Goal: Task Accomplishment & Management: Complete application form

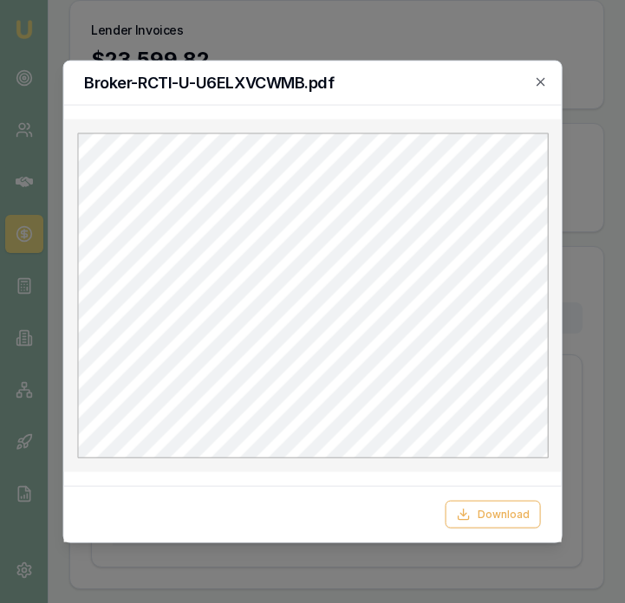
scroll to position [0, 96]
click at [541, 77] on icon "button" at bounding box center [541, 82] width 14 height 14
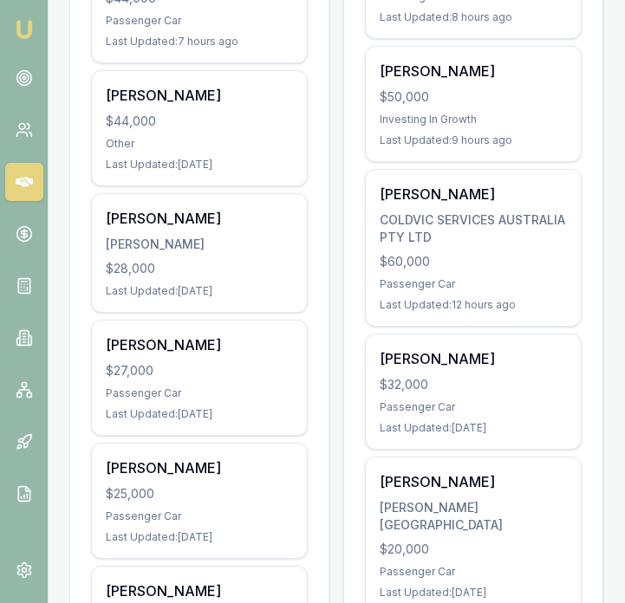
scroll to position [569, 0]
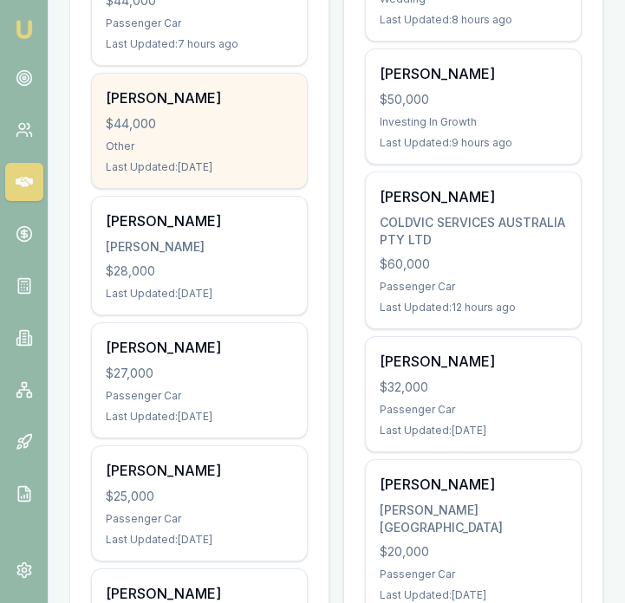
click at [250, 159] on div "Gurdas Singh $44,000 Other Last Updated: 4 days ago" at bounding box center [199, 131] width 215 height 114
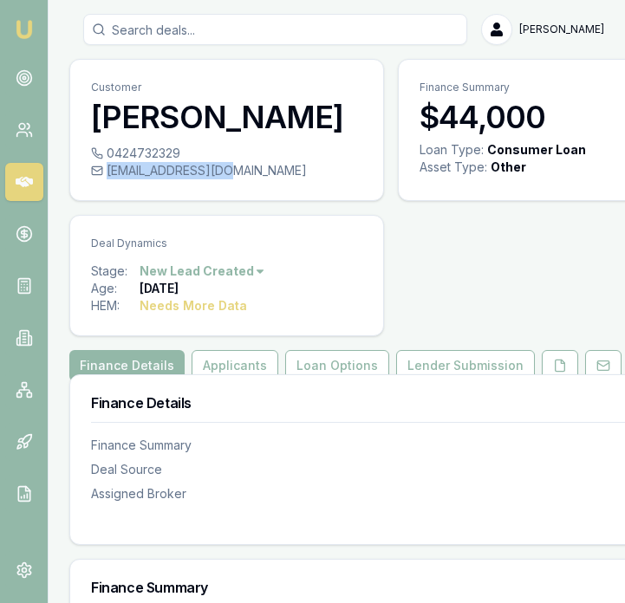
drag, startPoint x: 237, startPoint y: 170, endPoint x: 228, endPoint y: 169, distance: 9.6
click at [228, 169] on div "13gurdas@gmail.com" at bounding box center [226, 170] width 271 height 17
copy div "13gurdas@gmail.com"
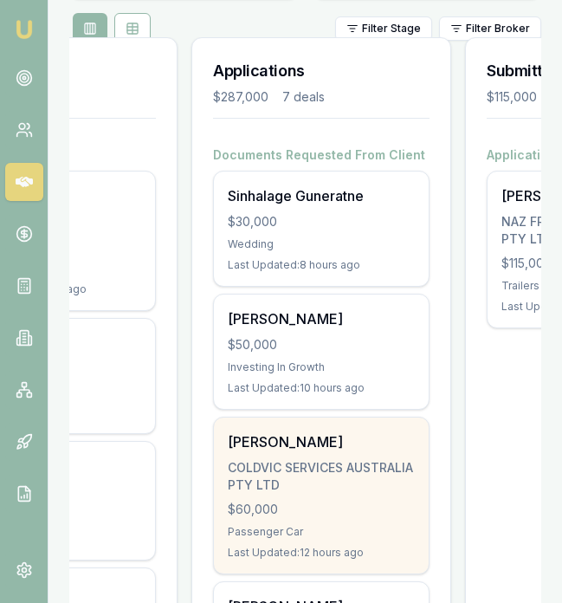
scroll to position [0, 143]
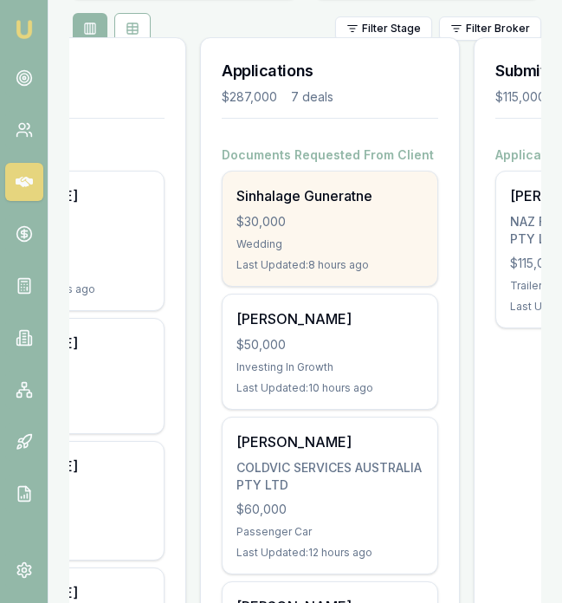
click at [369, 230] on div "$30,000" at bounding box center [329, 221] width 187 height 17
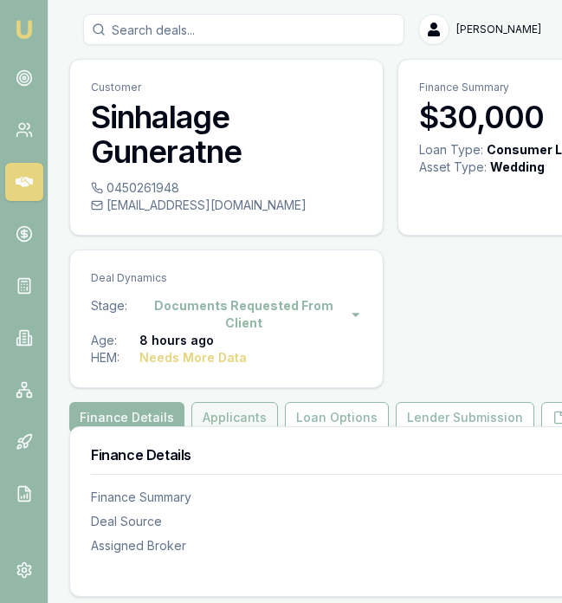
click at [249, 417] on button "Applicants" at bounding box center [234, 417] width 87 height 31
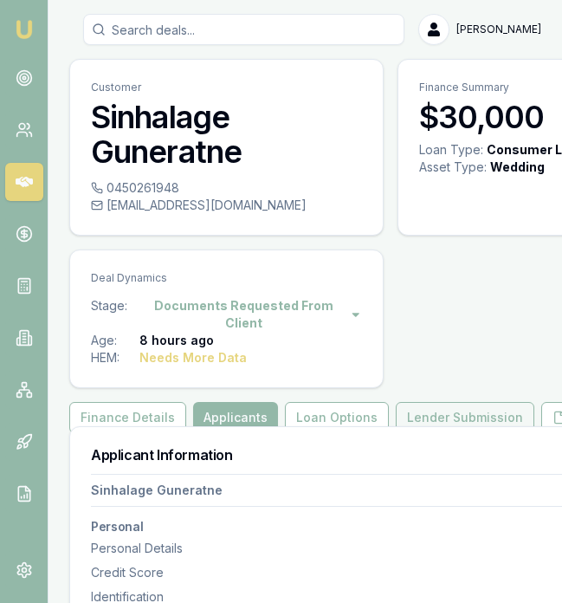
scroll to position [0, 131]
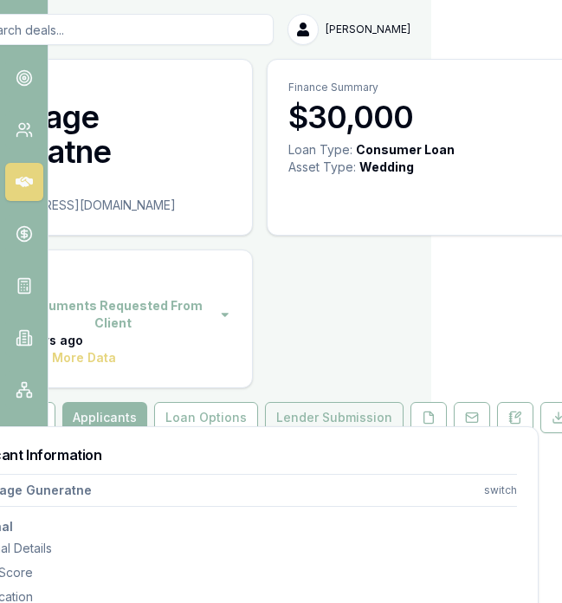
click at [411, 424] on button at bounding box center [429, 417] width 36 height 31
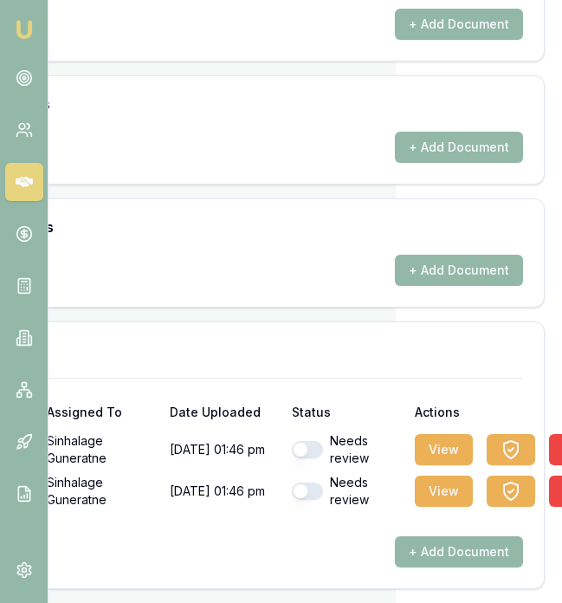
scroll to position [883, 173]
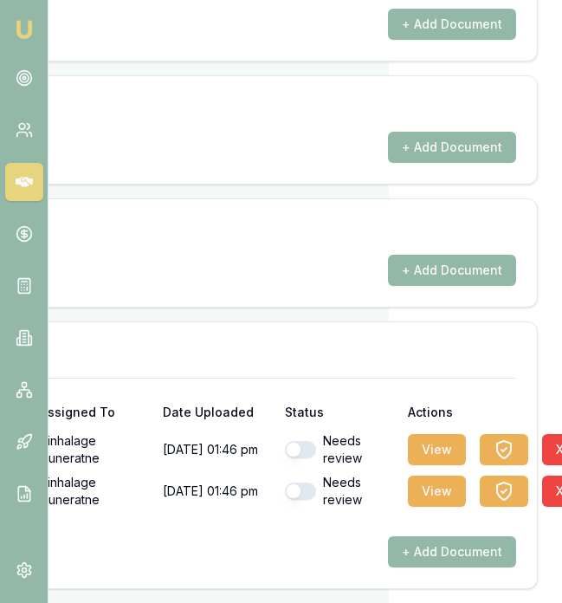
click at [301, 448] on button "button" at bounding box center [300, 449] width 31 height 17
checkbox input "true"
click at [289, 492] on button "button" at bounding box center [300, 490] width 31 height 17
checkbox input "true"
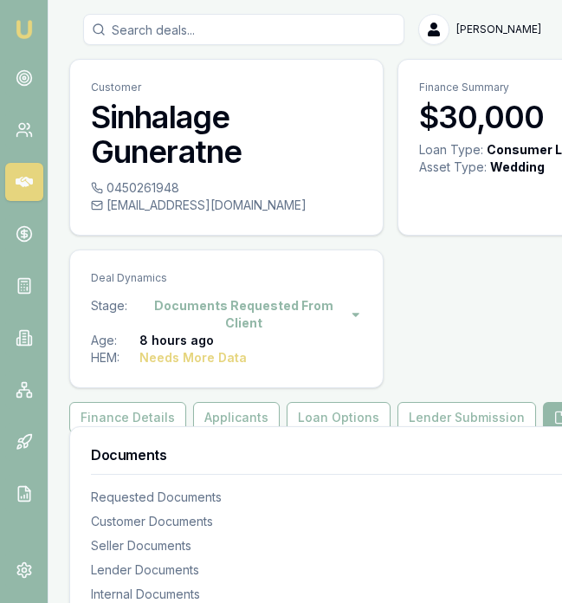
scroll to position [0, 1]
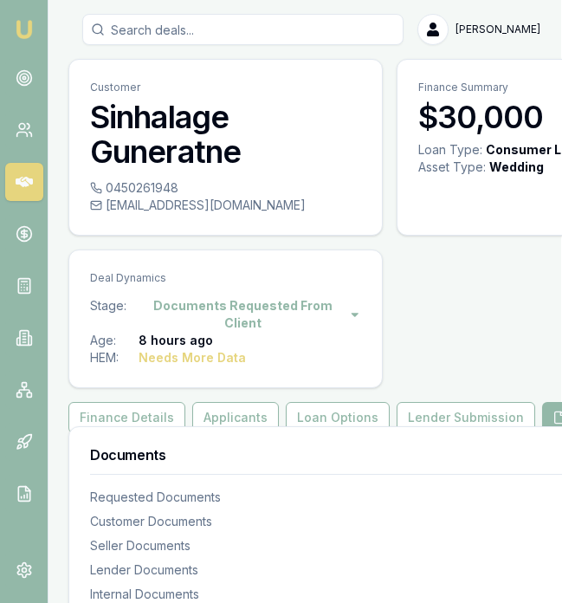
click at [224, 428] on div "Documents Requested Documents Customer Documents Seller Documents Lender Docume…" at bounding box center [368, 537] width 599 height 221
click at [227, 416] on button "Applicants" at bounding box center [235, 417] width 87 height 31
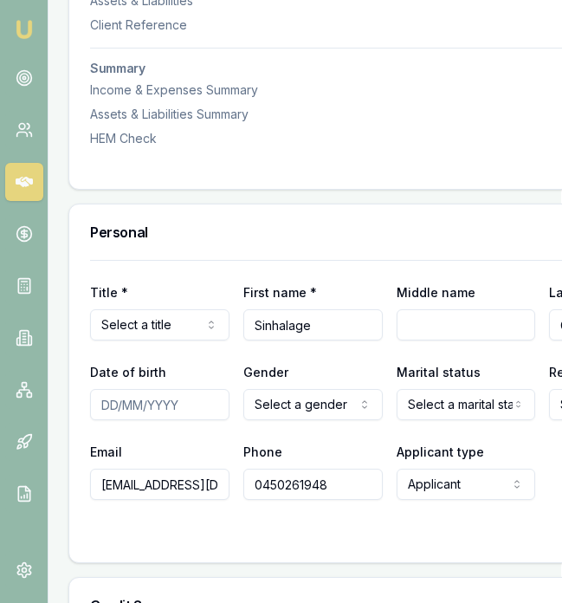
scroll to position [745, 1]
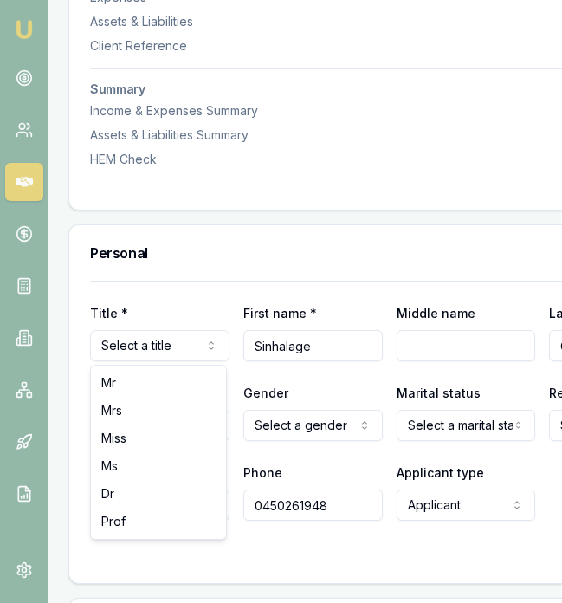
select select "Mrs"
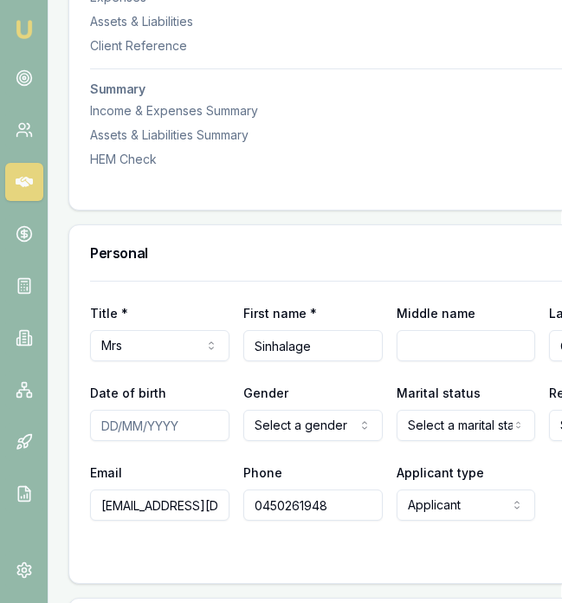
click at [110, 426] on input "Date of birth" at bounding box center [159, 425] width 139 height 31
type input "[DATE]"
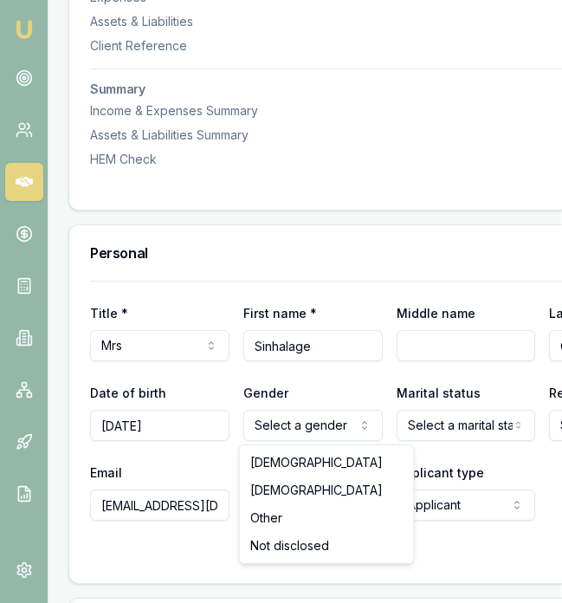
select select "FEMALE"
drag, startPoint x: 306, startPoint y: 498, endPoint x: 352, endPoint y: 487, distance: 47.3
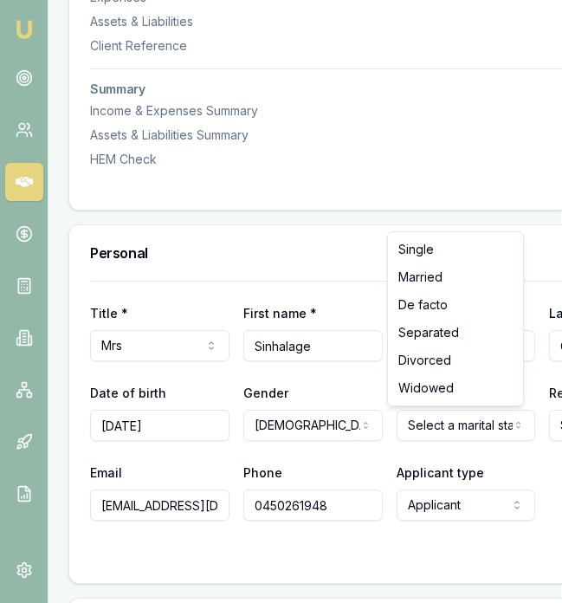
select select "MARRIED"
drag, startPoint x: 456, startPoint y: 282, endPoint x: 456, endPoint y: 365, distance: 83.2
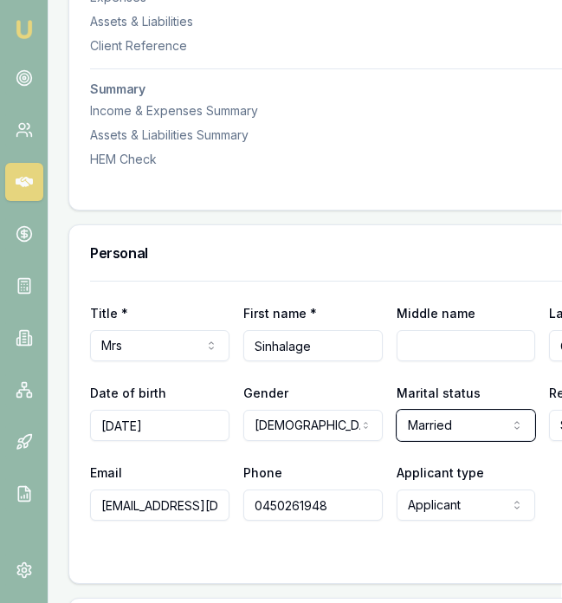
scroll to position [745, 131]
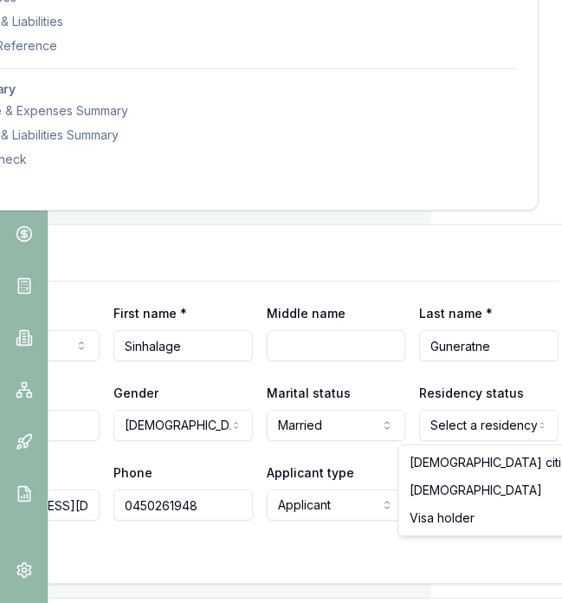
drag, startPoint x: 454, startPoint y: 464, endPoint x: 361, endPoint y: 473, distance: 93.1
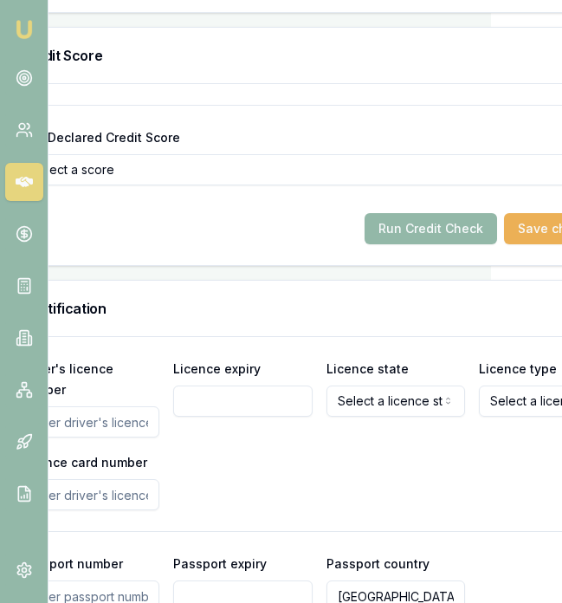
scroll to position [1316, 0]
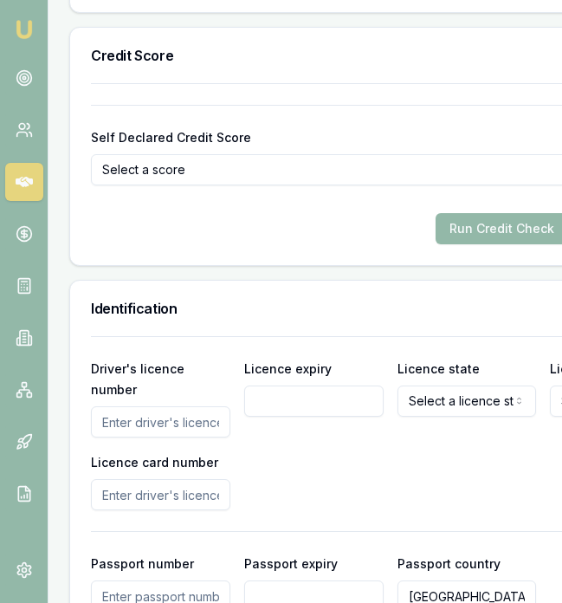
click at [179, 425] on input "Driver's licence number" at bounding box center [160, 421] width 139 height 31
type input "008528104"
click at [333, 399] on input "Licence expiry" at bounding box center [313, 400] width 139 height 31
type input "[DATE]"
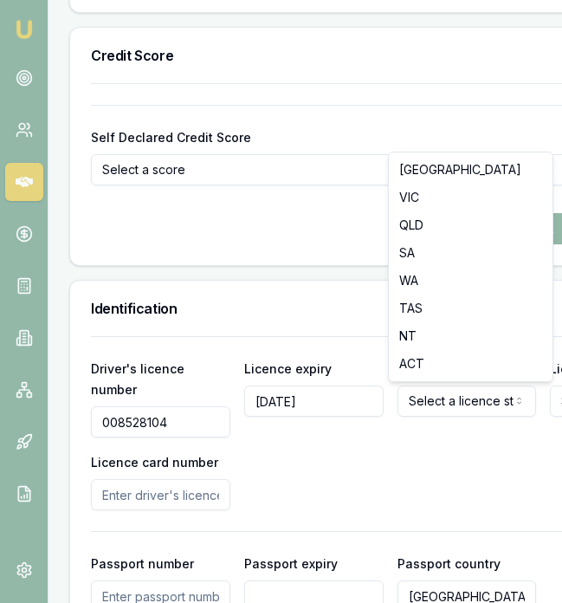
select select "VIC"
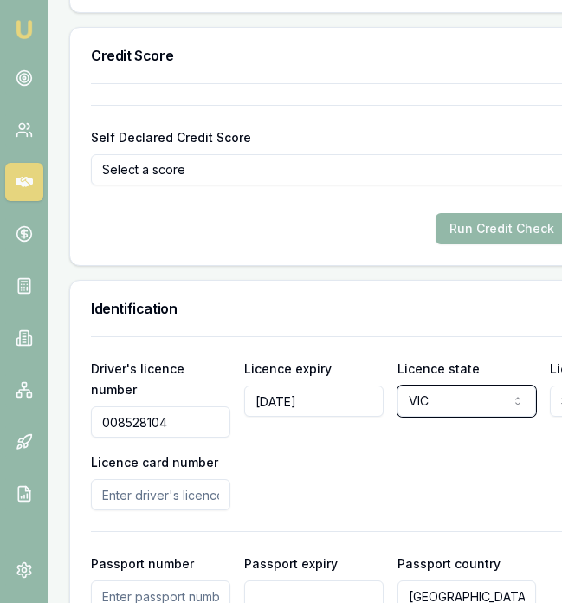
scroll to position [1316, 131]
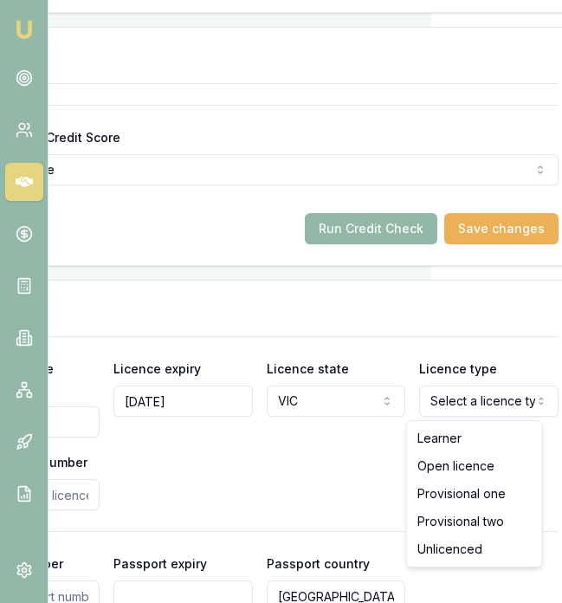
select select "OPEN_LICENCE"
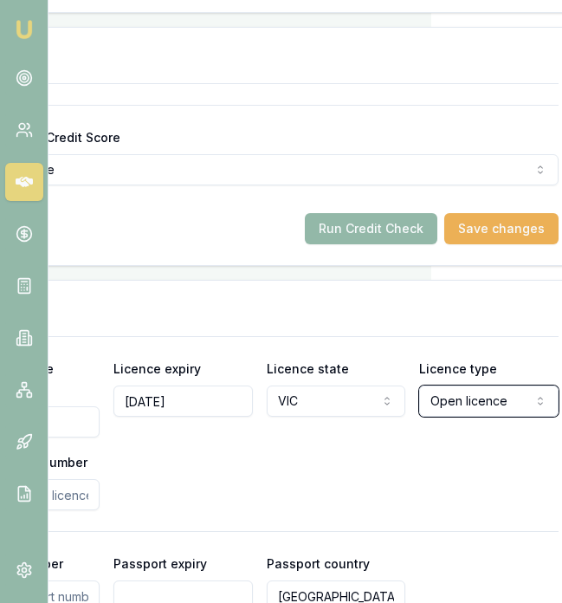
scroll to position [1316, 0]
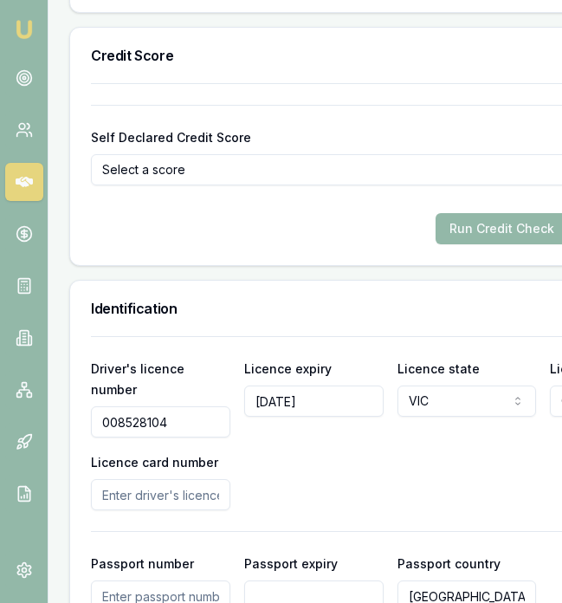
click at [224, 492] on input "Licence card number" at bounding box center [160, 494] width 139 height 31
drag, startPoint x: 432, startPoint y: 502, endPoint x: 434, endPoint y: 515, distance: 13.1
click at [432, 502] on div "Driver's licence number 008528104 Licence expiry 14/06/2028 Licence state VIC N…" at bounding box center [390, 434] width 599 height 152
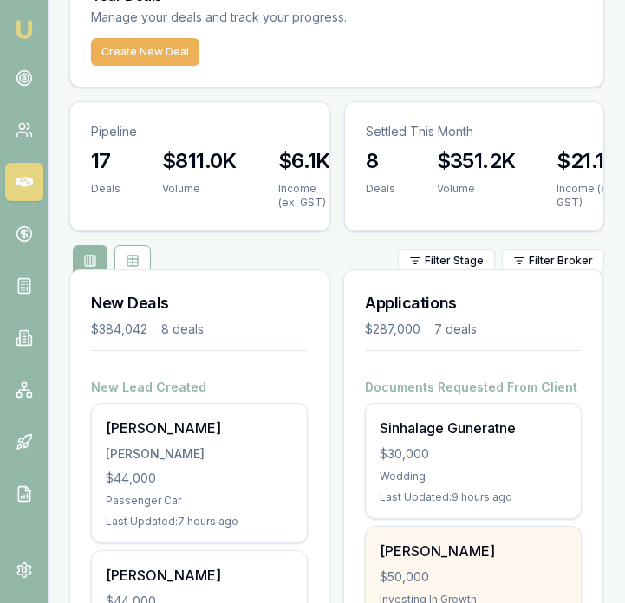
scroll to position [135, 0]
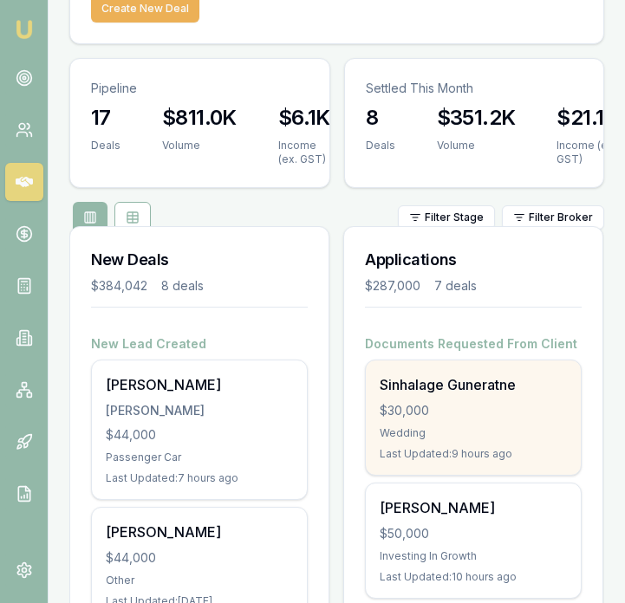
click at [463, 426] on div "Wedding" at bounding box center [472, 433] width 187 height 14
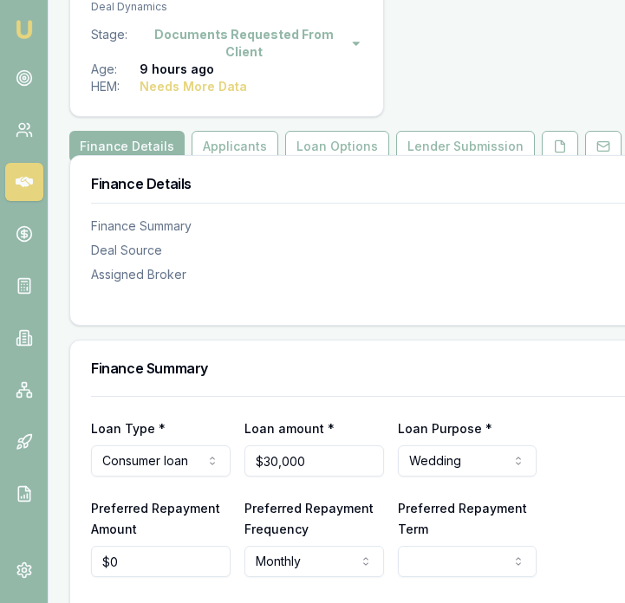
scroll to position [275, 0]
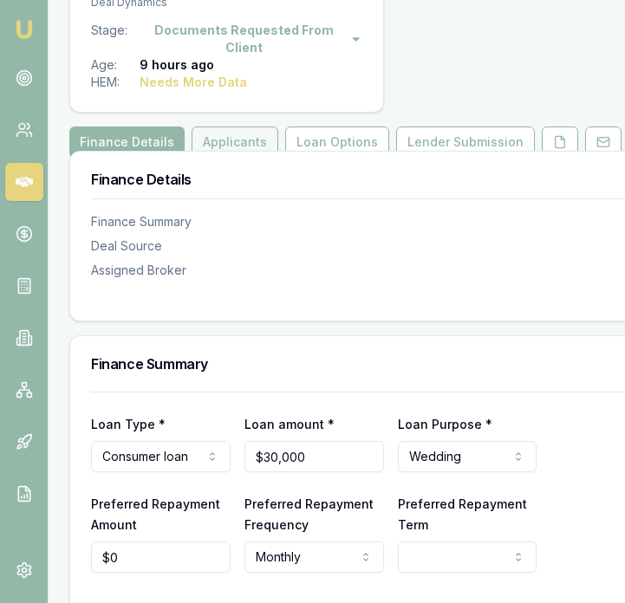
click at [223, 129] on button "Applicants" at bounding box center [234, 141] width 87 height 31
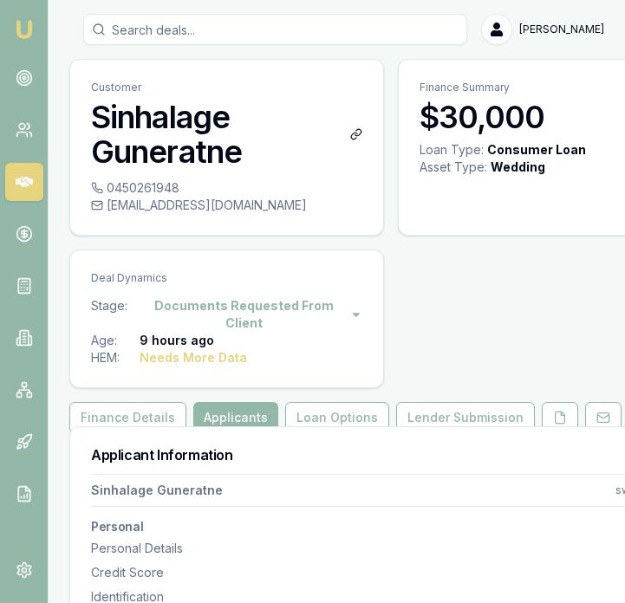
click at [223, 140] on h3 "Sinhalage Guneratne" at bounding box center [226, 134] width 271 height 69
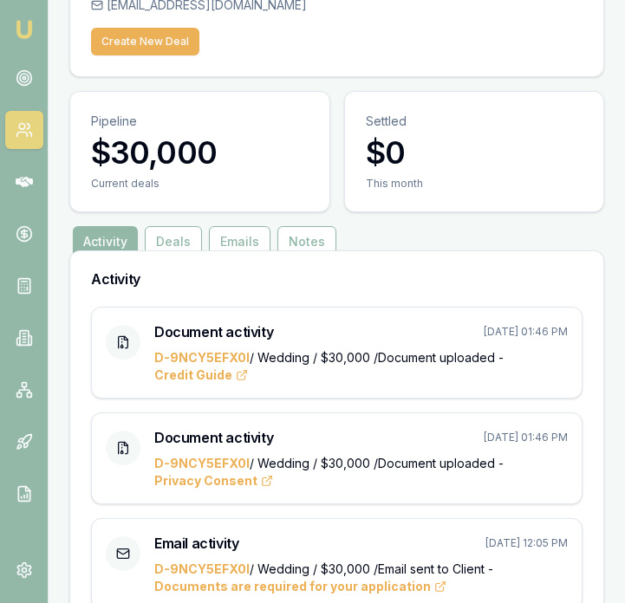
scroll to position [169, 0]
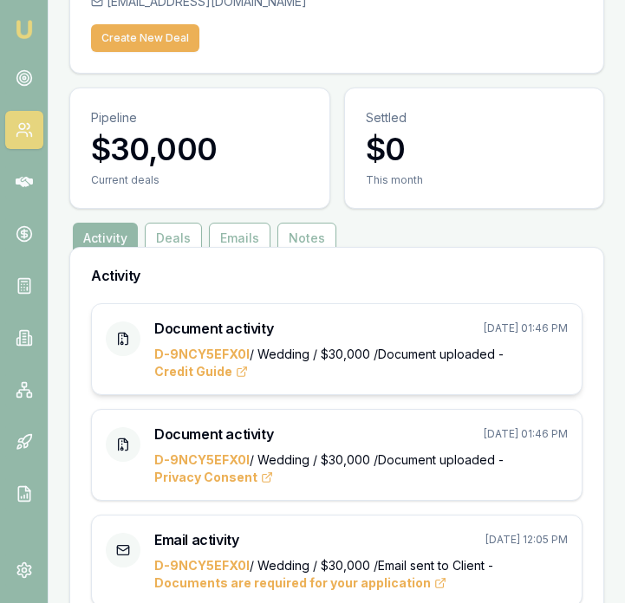
click at [288, 368] on div "D-9NCY5EFX0I / Wedding / $30,000 / Document uploaded - Credit Guide" at bounding box center [360, 363] width 413 height 35
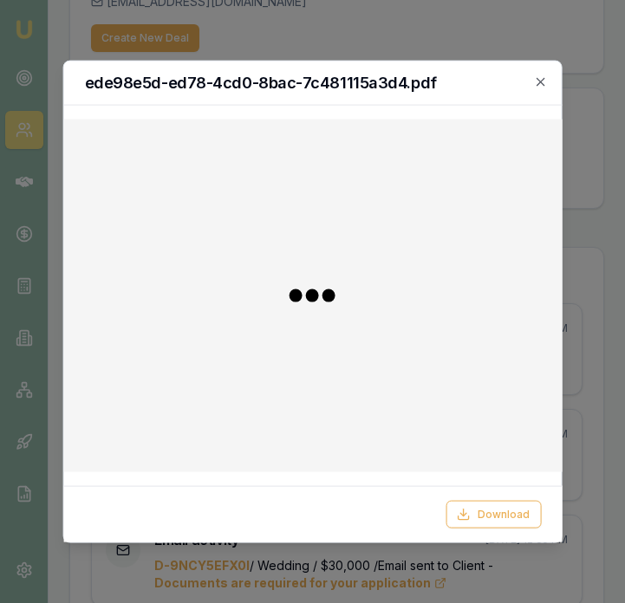
click at [545, 79] on icon "button" at bounding box center [541, 82] width 14 height 14
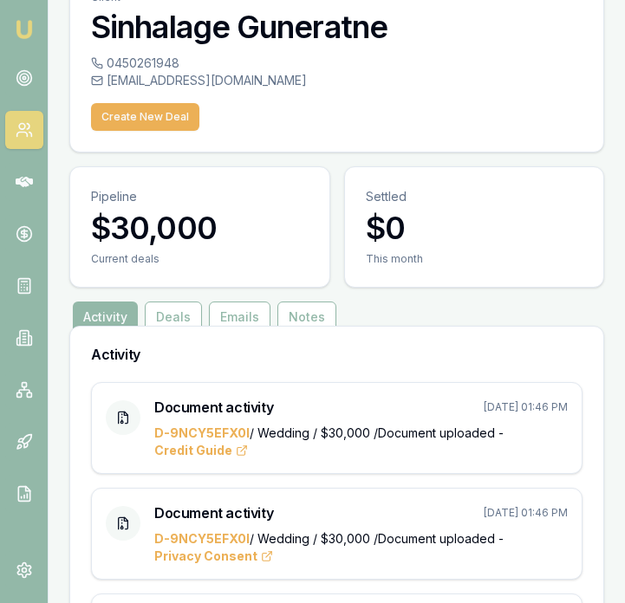
scroll to position [0, 0]
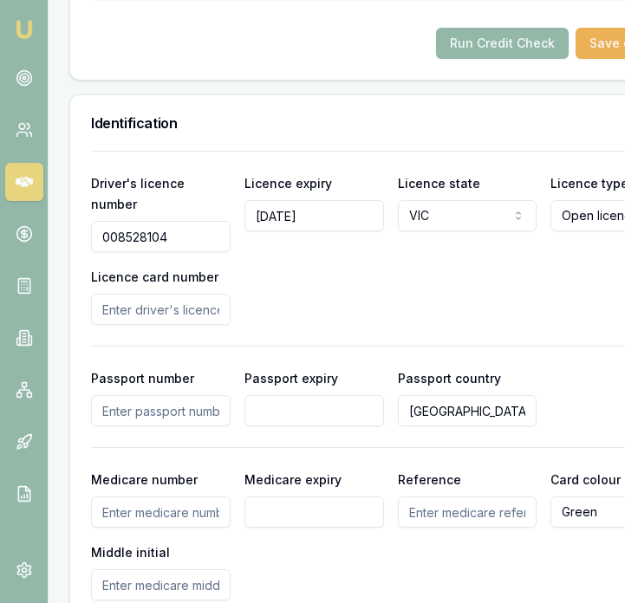
scroll to position [1503, 0]
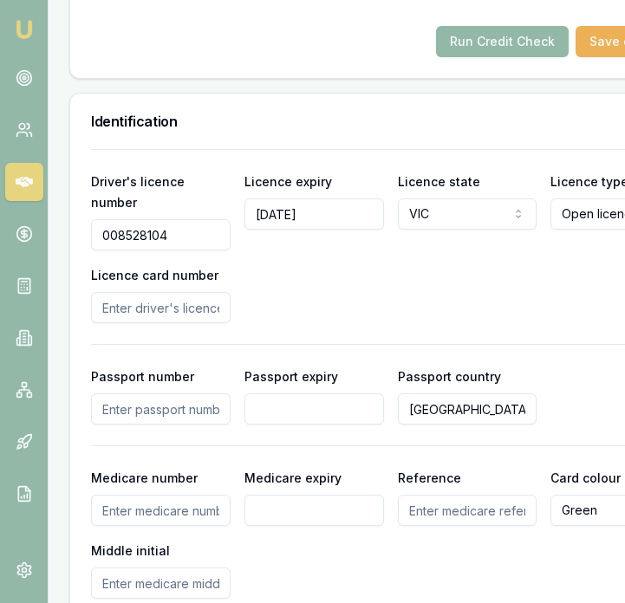
click at [157, 306] on input "Licence card number" at bounding box center [160, 307] width 139 height 31
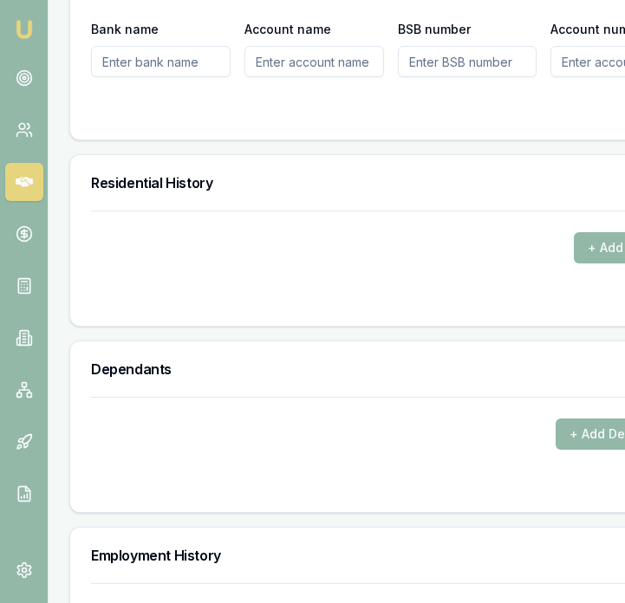
scroll to position [2286, 0]
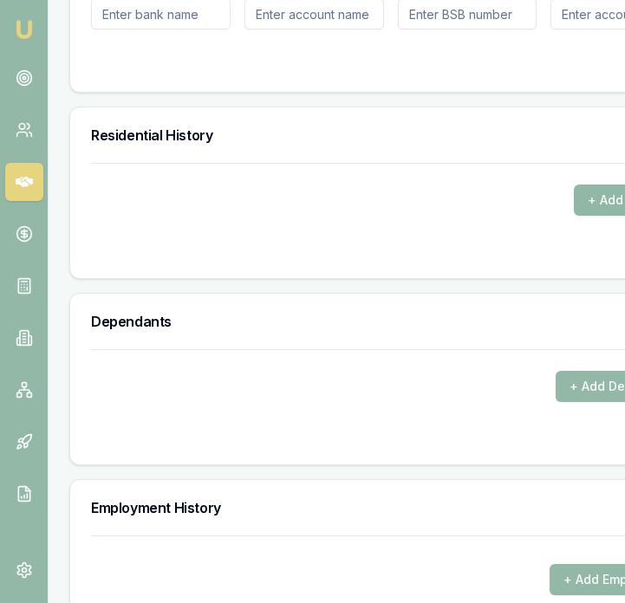
type input "P8013369"
click at [588, 199] on button "+ Add Address" at bounding box center [631, 200] width 116 height 31
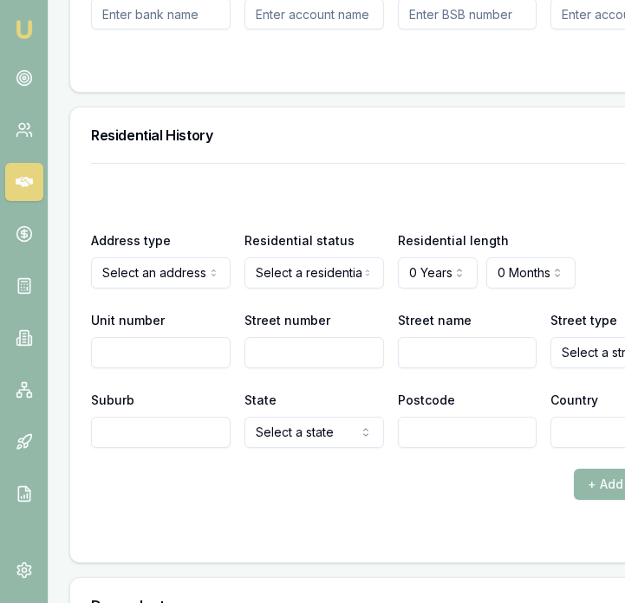
drag, startPoint x: 178, startPoint y: 313, endPoint x: 188, endPoint y: 309, distance: 10.1
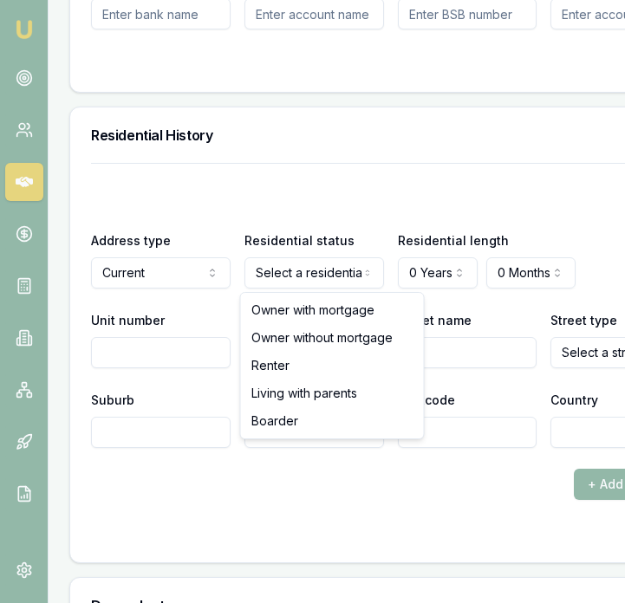
drag, startPoint x: 334, startPoint y: 312, endPoint x: 349, endPoint y: 308, distance: 15.3
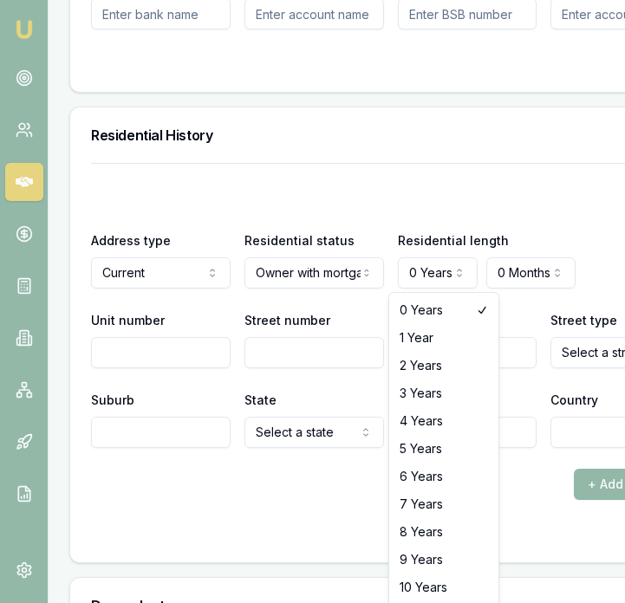
select select "4"
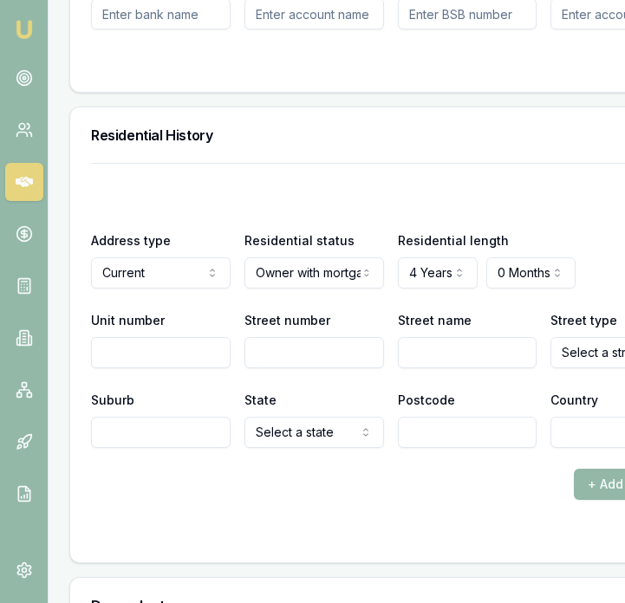
click at [288, 352] on input "Street number" at bounding box center [313, 352] width 139 height 31
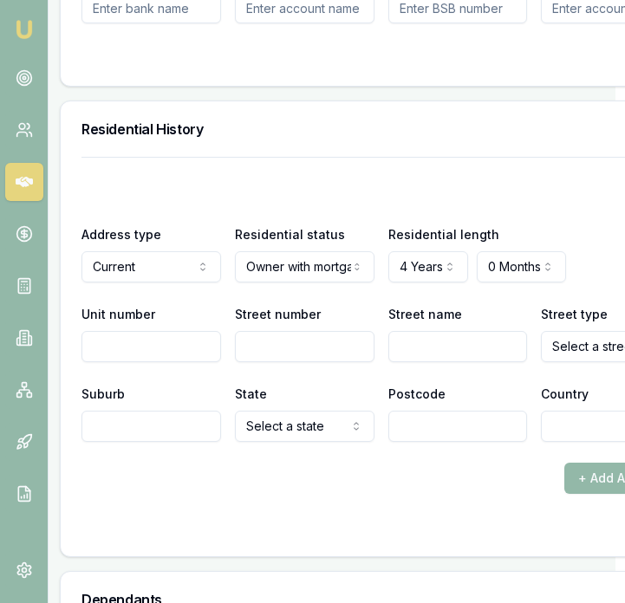
scroll to position [2294, 10]
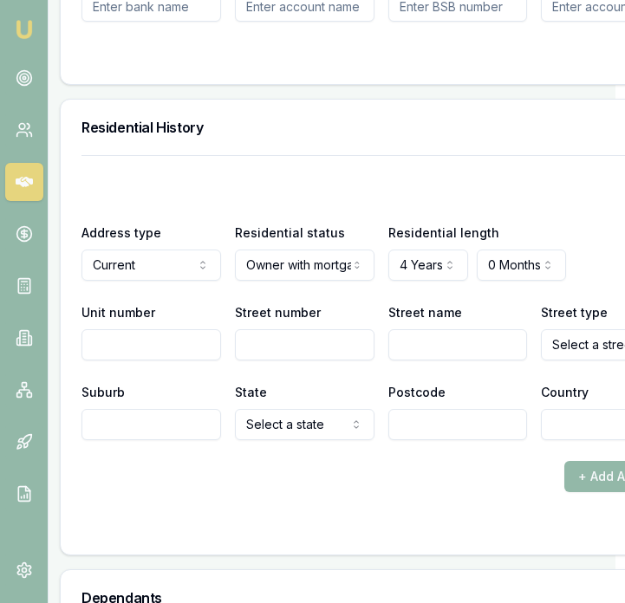
click at [288, 352] on input "Street number" at bounding box center [304, 344] width 139 height 31
type input "15"
click at [479, 353] on input "Street name" at bounding box center [457, 344] width 139 height 31
type input "[PERSON_NAME]"
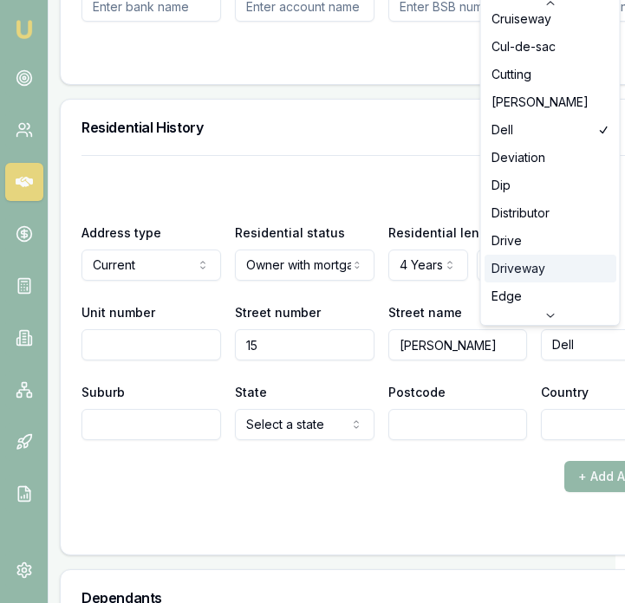
scroll to position [1272, 0]
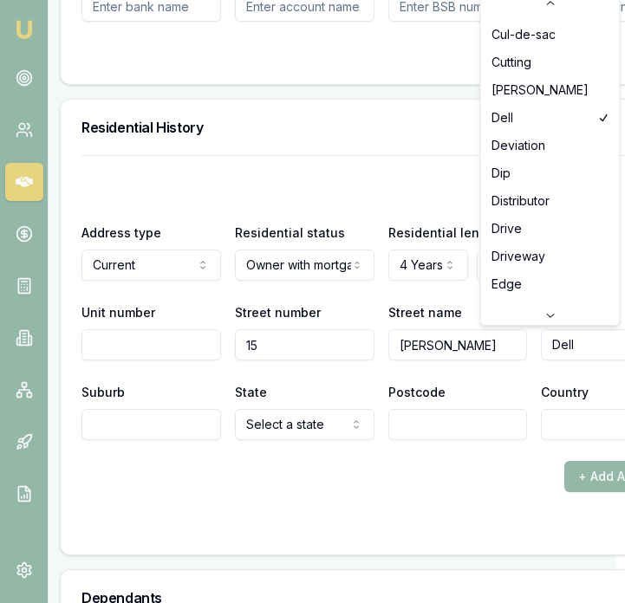
select select "Drive"
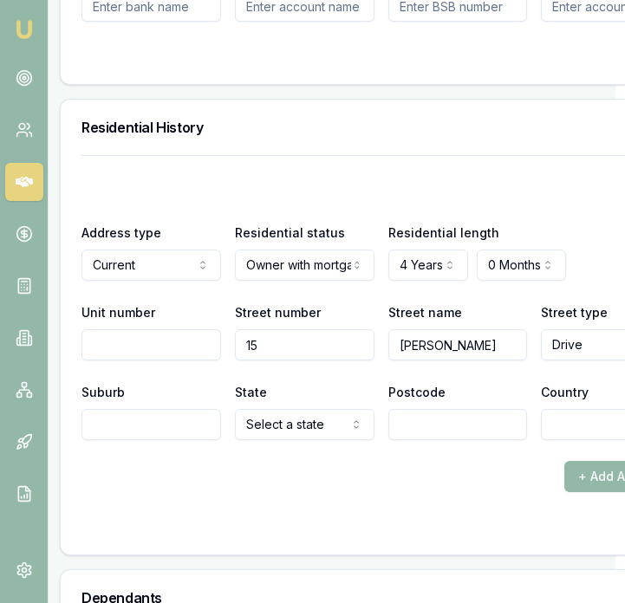
click at [146, 419] on input "Suburb" at bounding box center [150, 424] width 139 height 31
type input "Kalkallo"
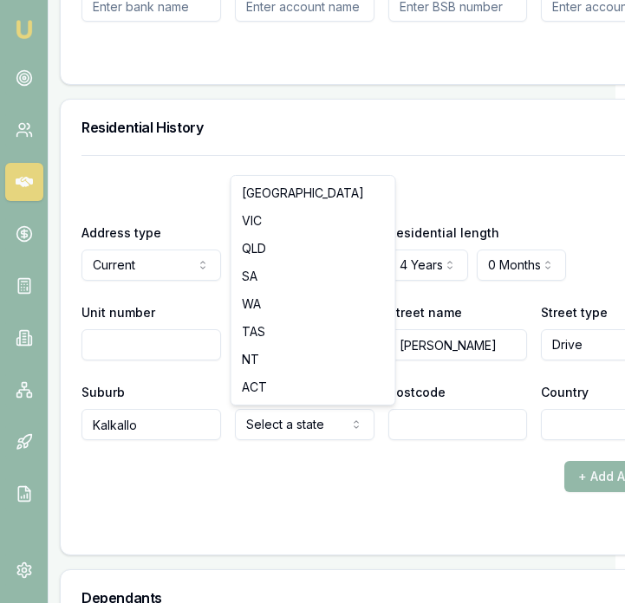
select select "VIC"
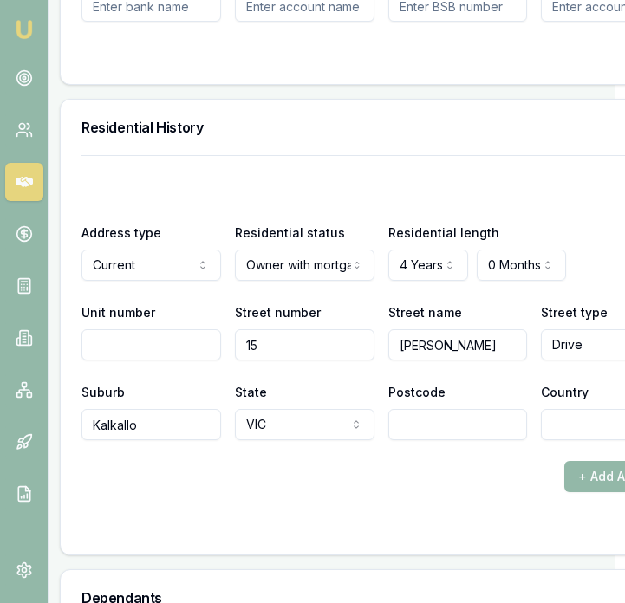
click at [424, 424] on input "Postcode" at bounding box center [457, 424] width 139 height 31
type input "3064"
click at [559, 418] on input "Country" at bounding box center [610, 424] width 139 height 31
type input "[GEOGRAPHIC_DATA]"
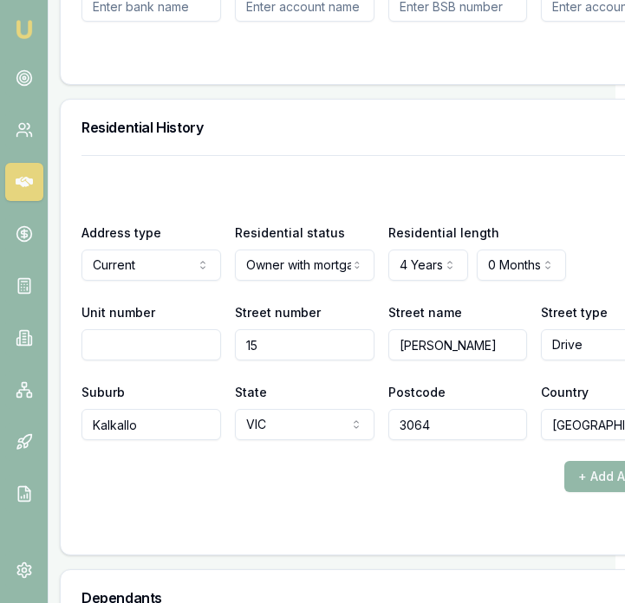
click at [508, 488] on div "+ Add Address" at bounding box center [380, 476] width 599 height 31
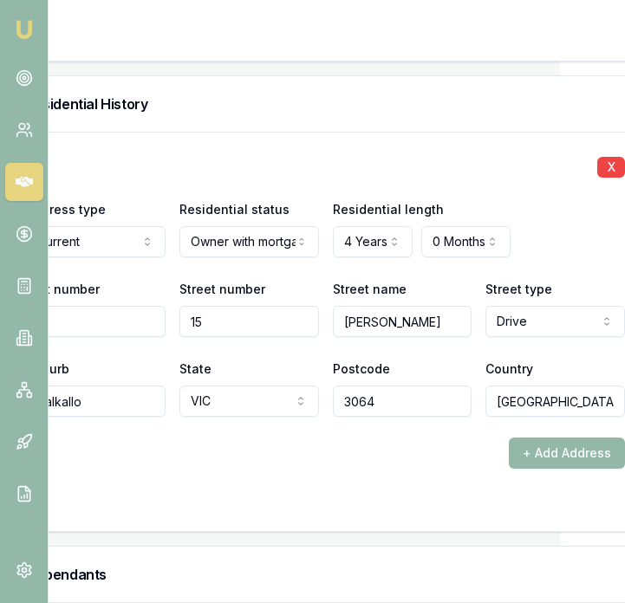
scroll to position [2317, 68]
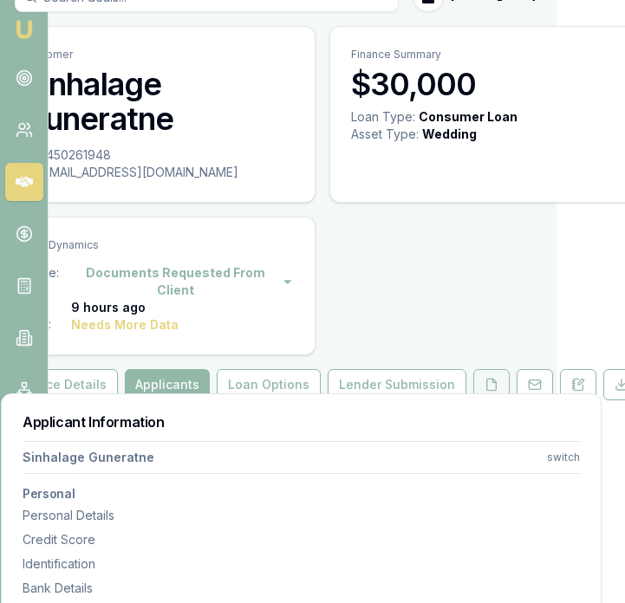
click at [473, 377] on button at bounding box center [491, 384] width 36 height 31
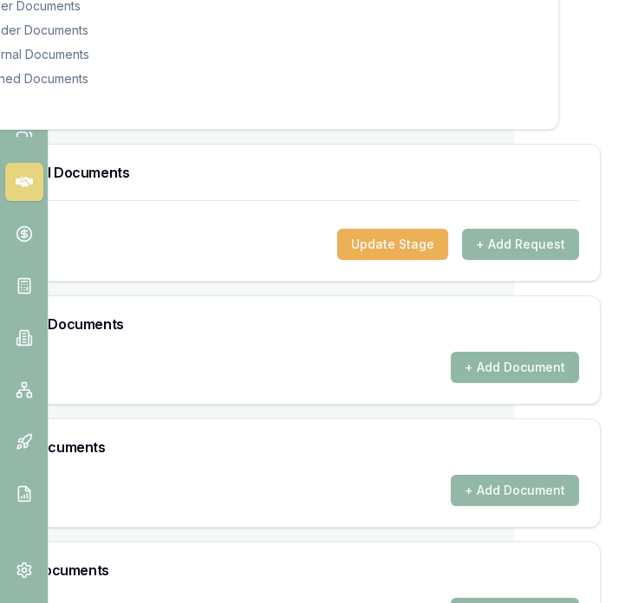
scroll to position [541, 111]
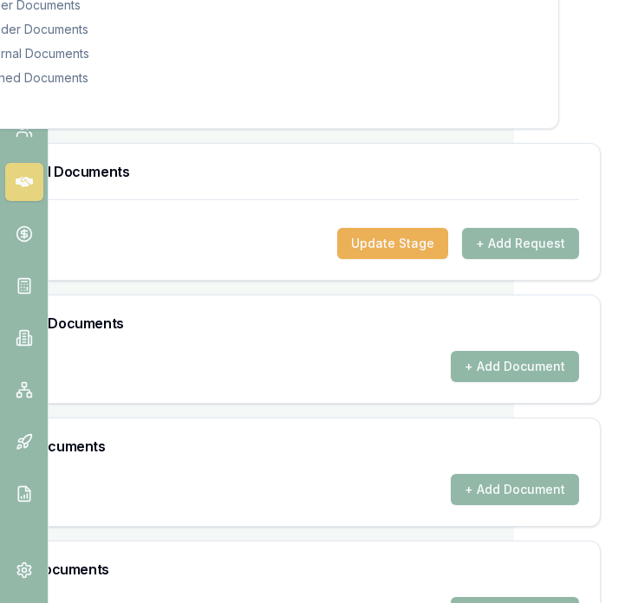
click at [477, 373] on button "+ Add Document" at bounding box center [514, 366] width 128 height 31
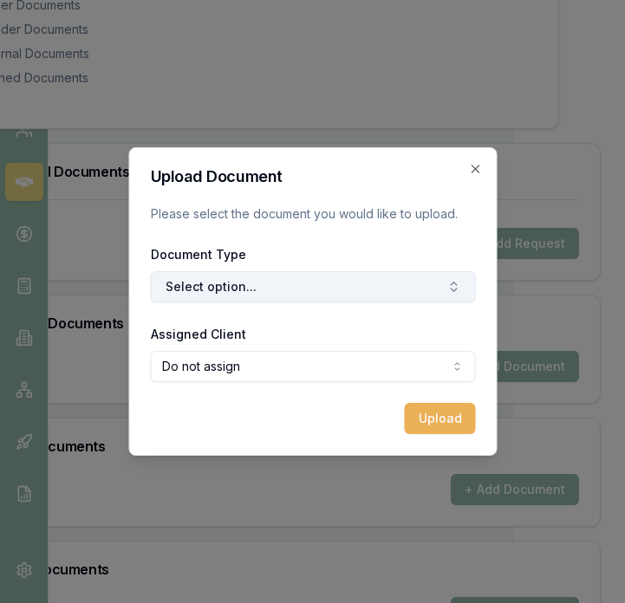
click at [289, 283] on button "Select option..." at bounding box center [312, 286] width 325 height 31
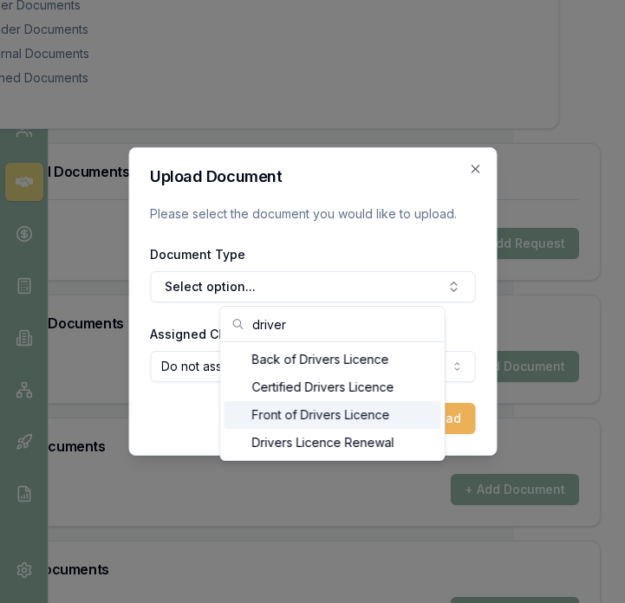
type input "driver"
click at [300, 416] on div "Front of Drivers Licence" at bounding box center [332, 415] width 217 height 28
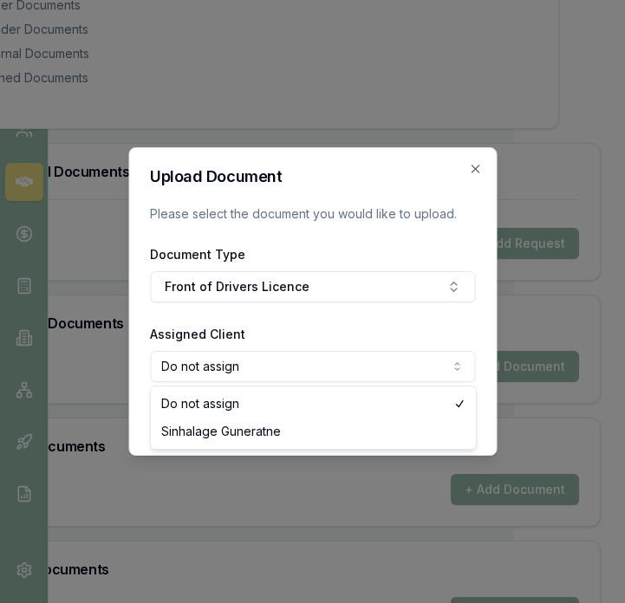
select select "U-TYTM1YROWS"
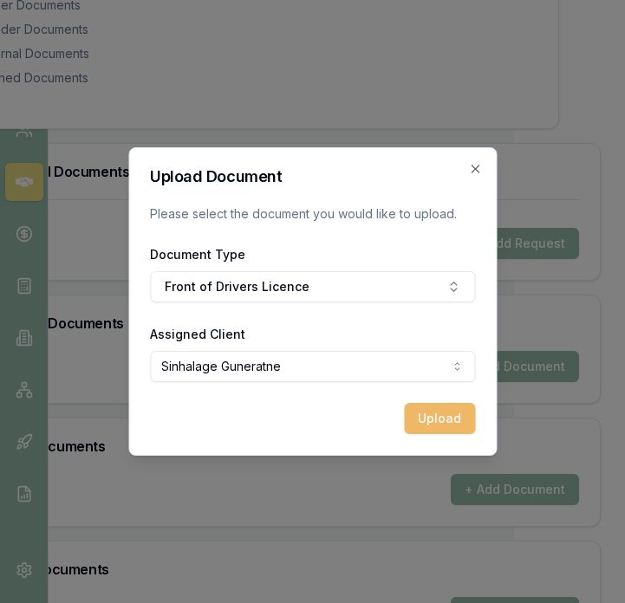
click at [416, 413] on button "Upload" at bounding box center [439, 418] width 71 height 31
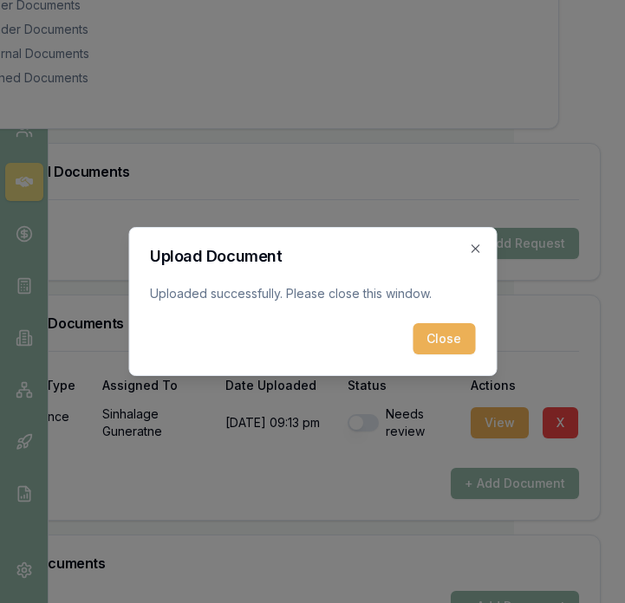
click at [436, 344] on button "Close" at bounding box center [443, 338] width 62 height 31
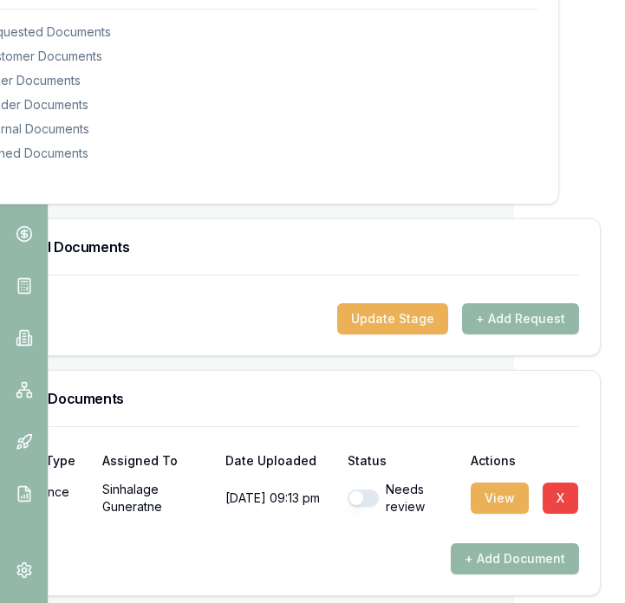
scroll to position [442, 111]
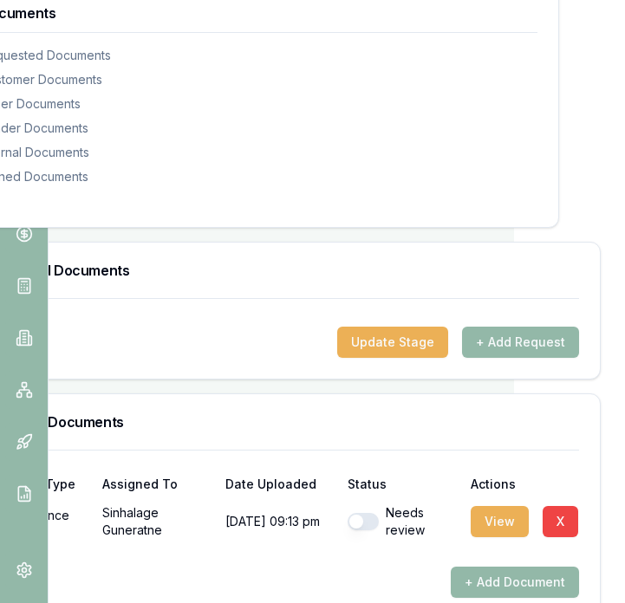
click at [347, 521] on button "button" at bounding box center [362, 521] width 31 height 17
checkbox input "true"
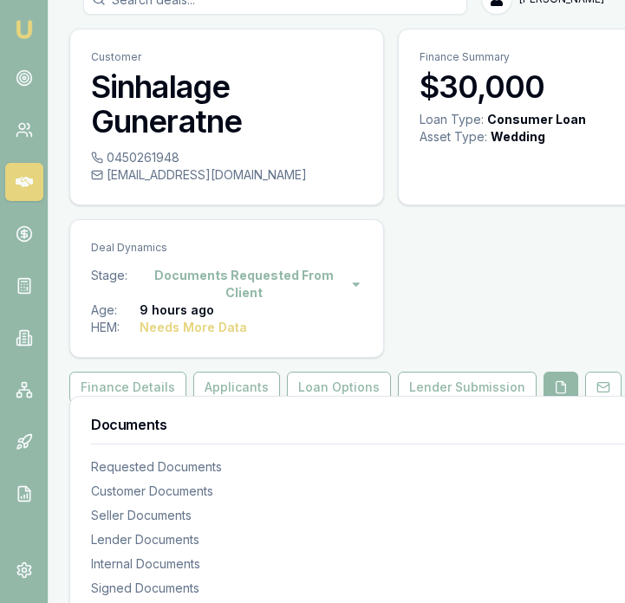
scroll to position [30, 9]
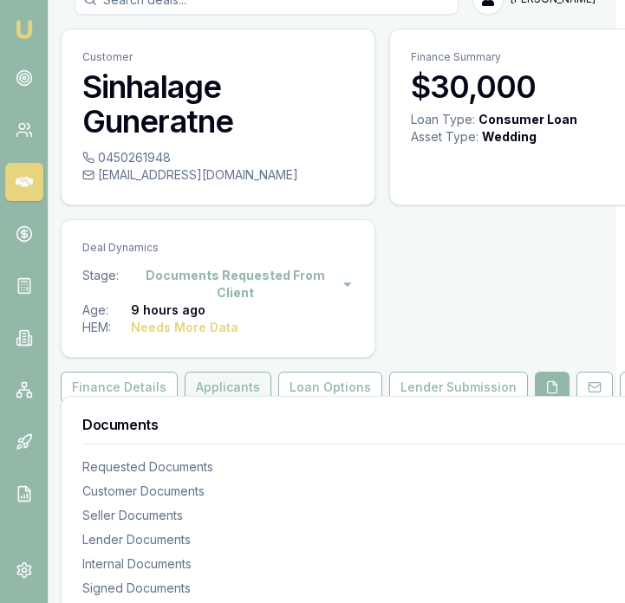
click at [235, 392] on button "Applicants" at bounding box center [228, 387] width 87 height 31
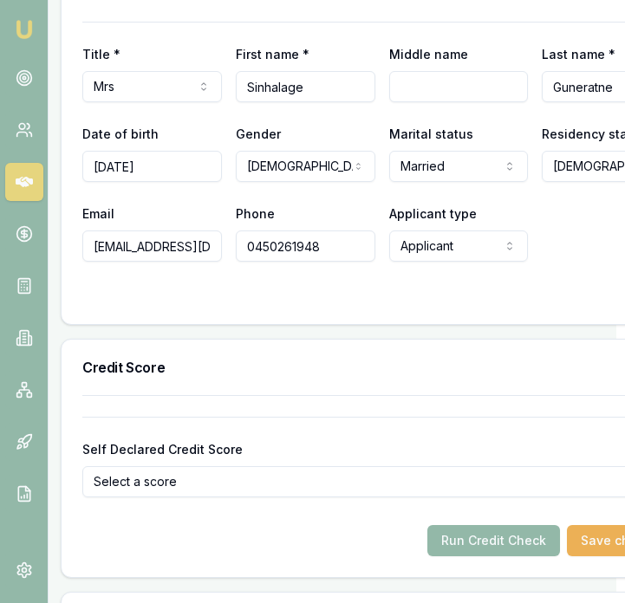
scroll to position [1139, 9]
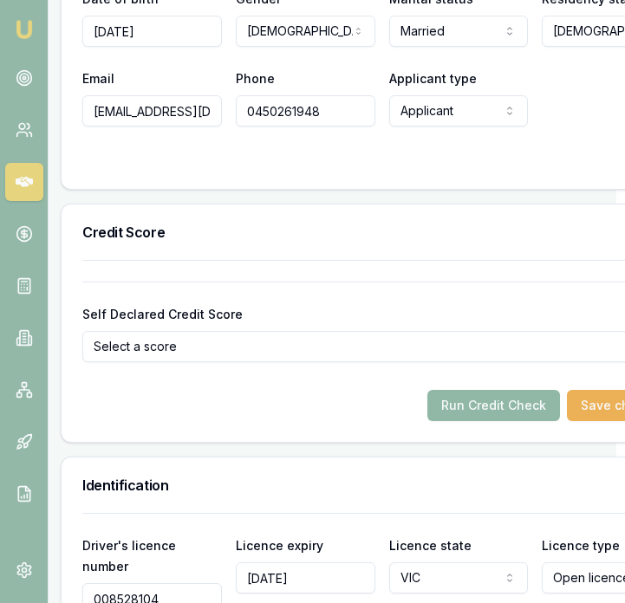
click at [450, 413] on button "Run Credit Check" at bounding box center [493, 405] width 133 height 31
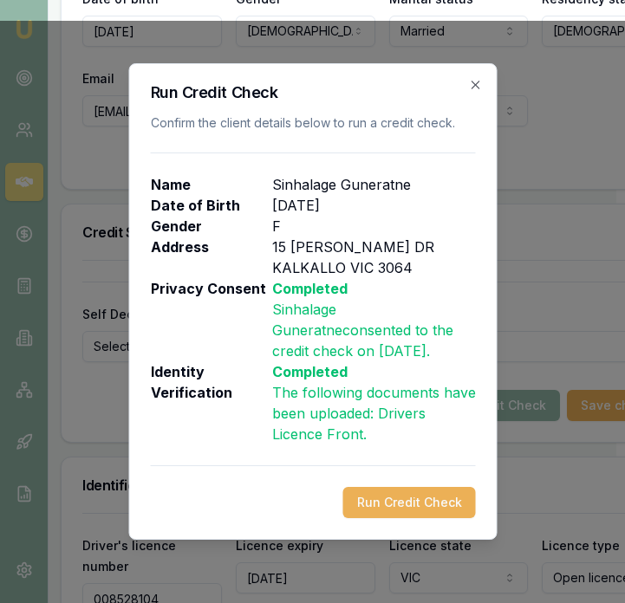
click at [415, 488] on button "Run Credit Check" at bounding box center [408, 502] width 133 height 31
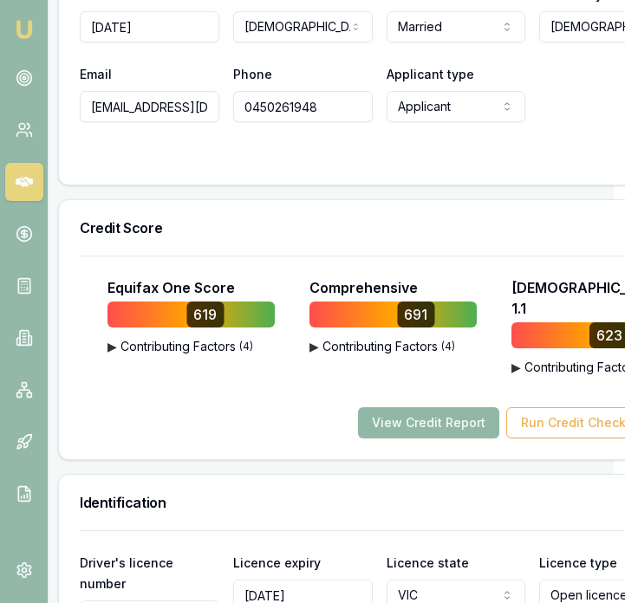
click at [410, 422] on div "Equifax One Score 619 ▶ Contributing Factors ( 4 ) The Nature and Frequency of …" at bounding box center [379, 358] width 640 height 204
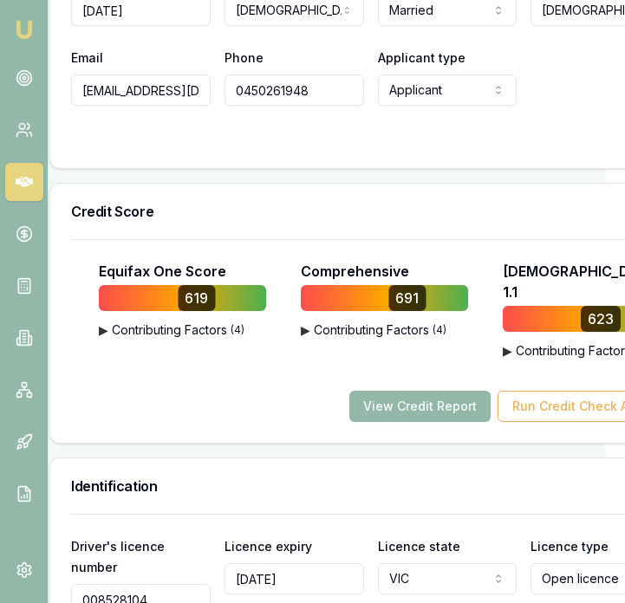
scroll to position [1161, 20]
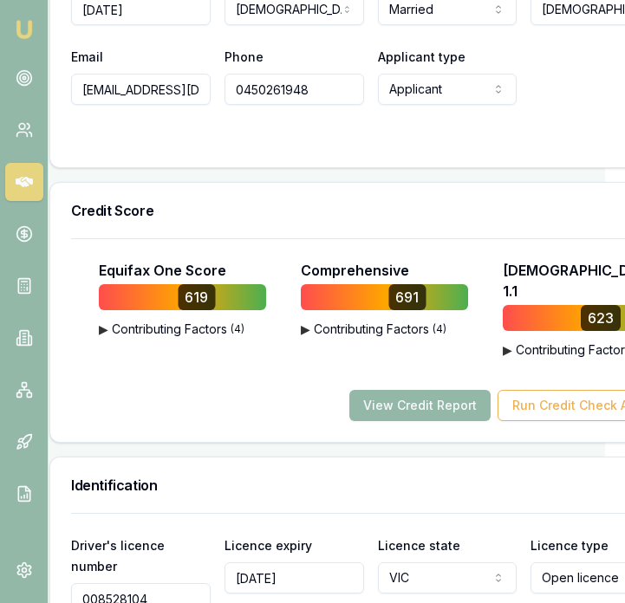
click at [407, 392] on button "View Credit Report" at bounding box center [419, 405] width 141 height 31
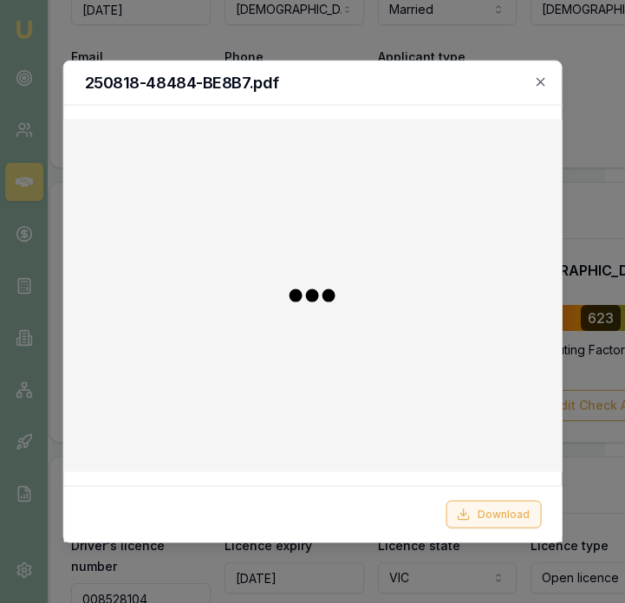
click at [491, 523] on button "Download" at bounding box center [492, 514] width 95 height 28
click at [538, 81] on icon "button" at bounding box center [541, 82] width 14 height 14
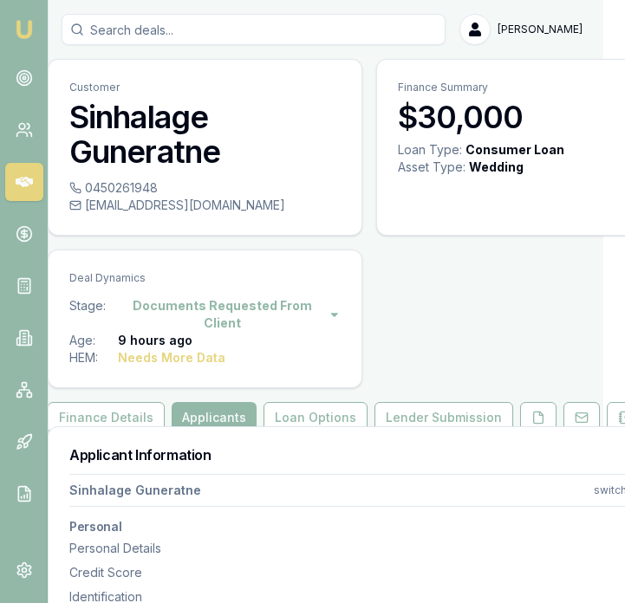
scroll to position [0, 0]
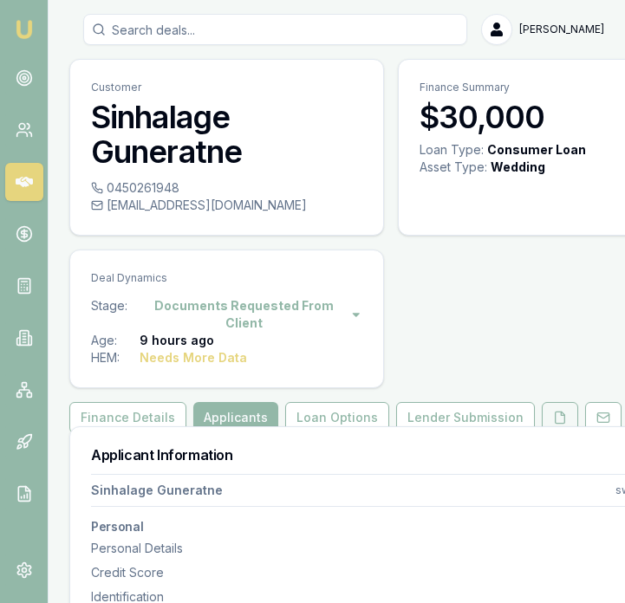
click at [555, 414] on icon at bounding box center [560, 416] width 10 height 11
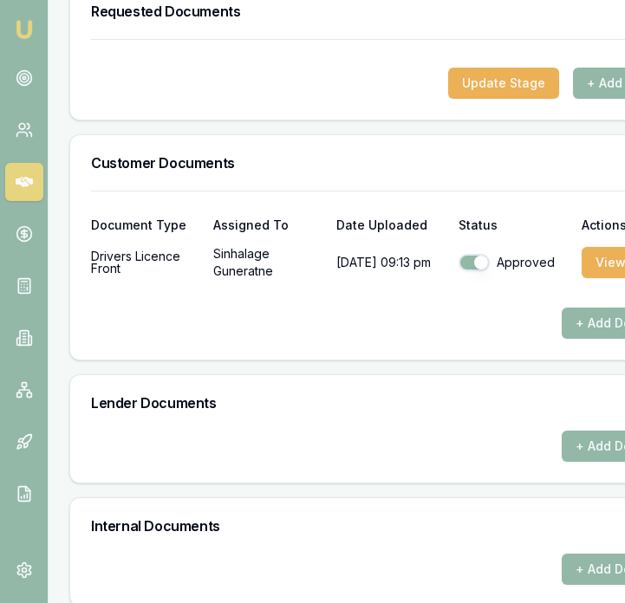
scroll to position [702, 0]
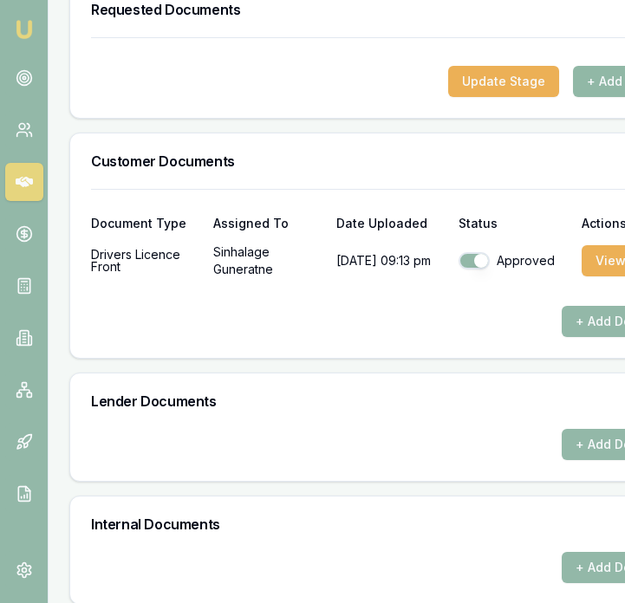
click at [603, 85] on button "+ Add Request" at bounding box center [631, 81] width 117 height 31
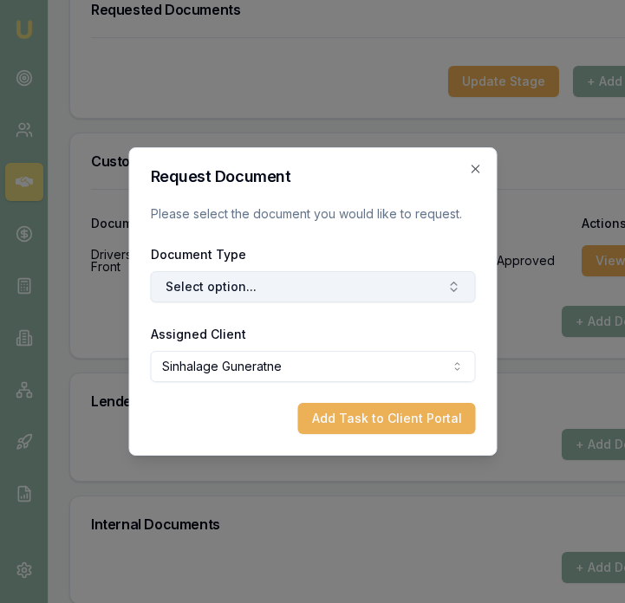
click at [307, 284] on button "Select option..." at bounding box center [312, 286] width 325 height 31
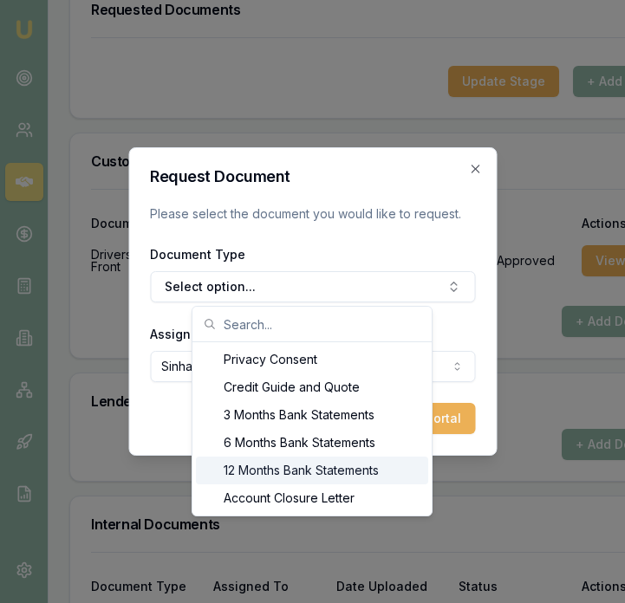
click at [307, 462] on div "12 Months Bank Statements" at bounding box center [312, 470] width 232 height 28
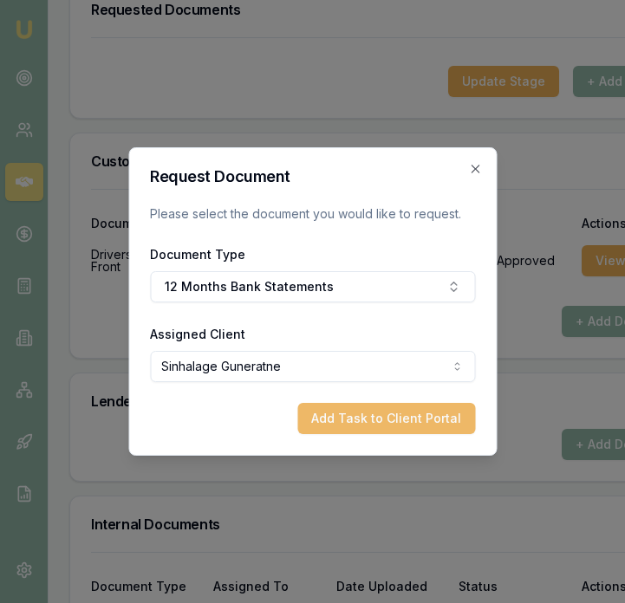
click at [322, 410] on button "Add Task to Client Portal" at bounding box center [386, 418] width 178 height 31
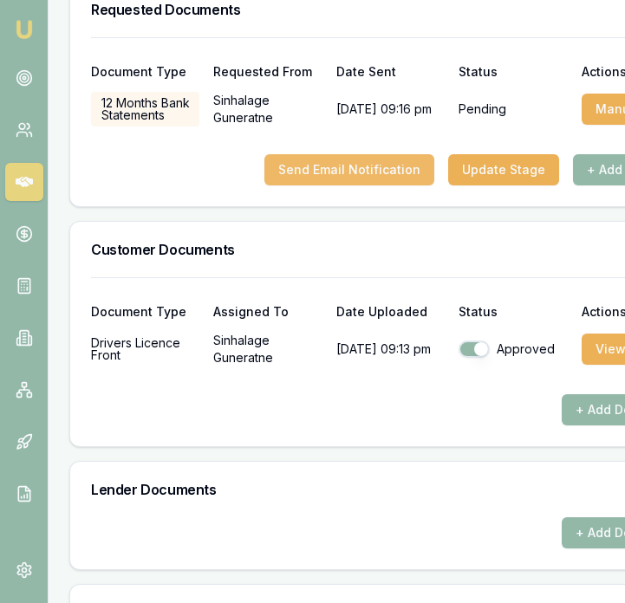
click at [349, 165] on button "Send Email Notification" at bounding box center [349, 169] width 170 height 31
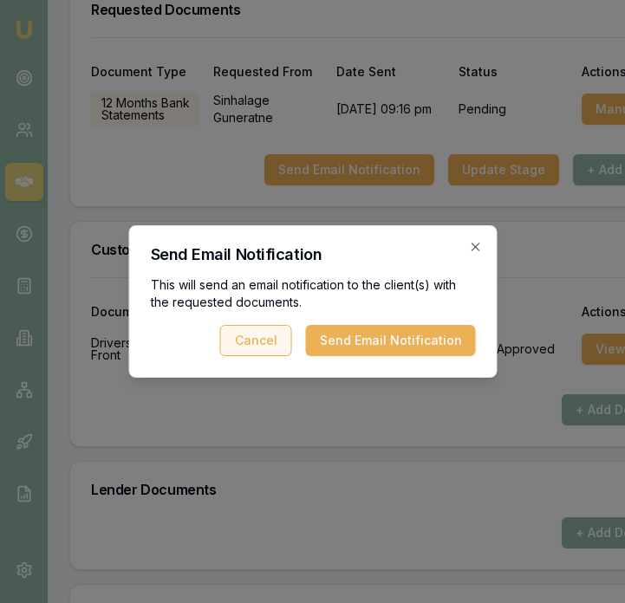
click at [372, 343] on button "Send Email Notification" at bounding box center [390, 340] width 170 height 31
